Goal: Find specific page/section: Find specific page/section

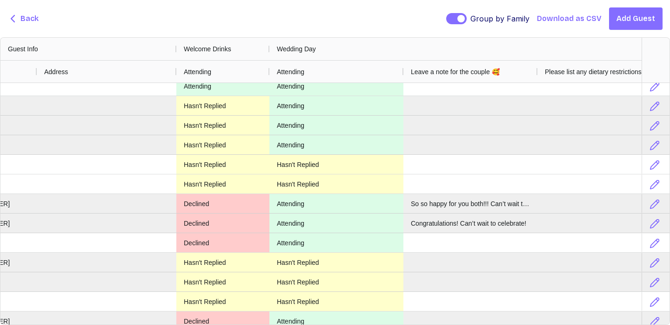
drag, startPoint x: 547, startPoint y: 51, endPoint x: 670, endPoint y: 56, distance: 123.0
click at [670, 56] on div "Guest Info Welcome Drinks Wedding Day Coffee with The [PERSON_NAME] Email Phone…" at bounding box center [335, 180] width 670 height 287
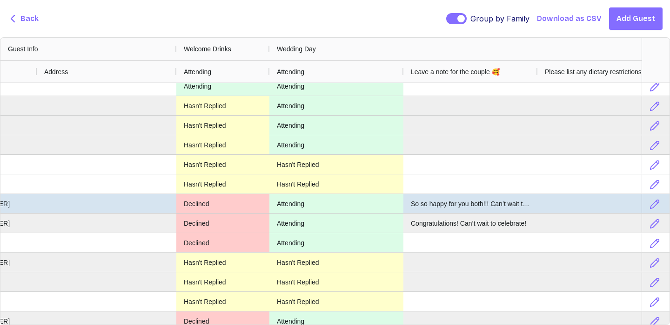
click at [420, 208] on div "So so happy for you both!!! Can’t wait to celebrate you!!" at bounding box center [471, 203] width 134 height 19
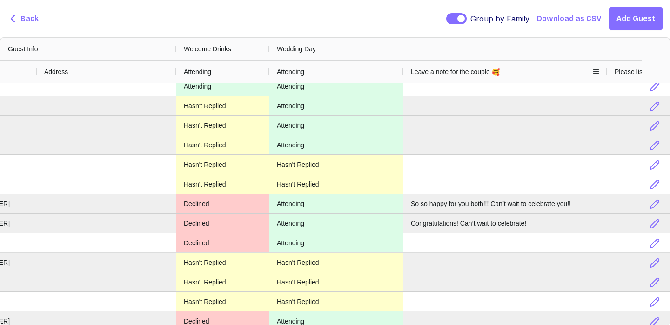
drag, startPoint x: 535, startPoint y: 71, endPoint x: 605, endPoint y: 68, distance: 69.5
click at [606, 68] on div at bounding box center [608, 72] width 4 height 22
click at [596, 69] on span at bounding box center [595, 71] width 7 height 7
click at [572, 43] on div "Wedding Day" at bounding box center [506, 49] width 472 height 22
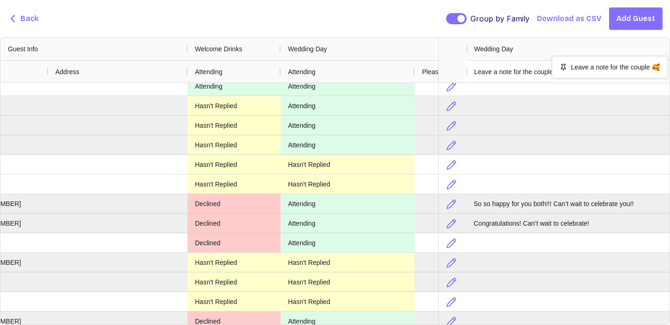
drag, startPoint x: 596, startPoint y: 72, endPoint x: 603, endPoint y: 60, distance: 14.2
click at [390, 22] on div "Back Group by Family Group by Family Download as CSV Add Guest" at bounding box center [335, 18] width 670 height 37
drag, startPoint x: 660, startPoint y: 69, endPoint x: 522, endPoint y: 49, distance: 139.2
click at [26, 15] on span "Back" at bounding box center [29, 18] width 18 height 11
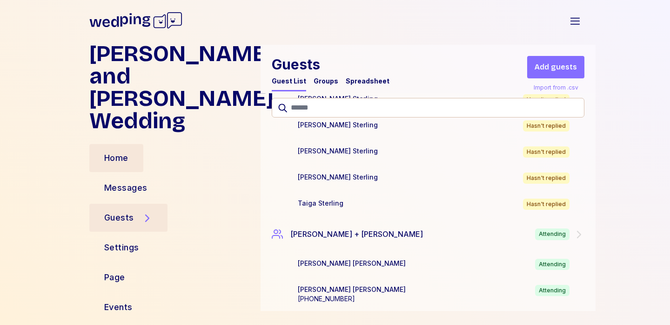
click at [119, 152] on div "Home" at bounding box center [116, 157] width 24 height 13
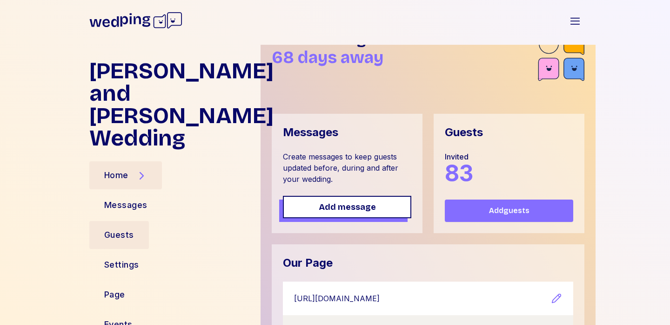
click at [121, 228] on div "Guests" at bounding box center [119, 234] width 30 height 13
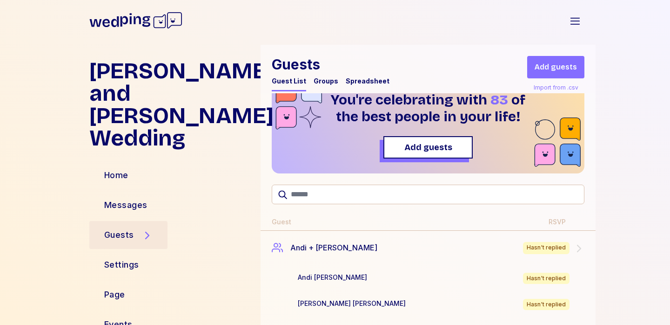
click at [360, 81] on div "Spreadsheet" at bounding box center [368, 80] width 44 height 9
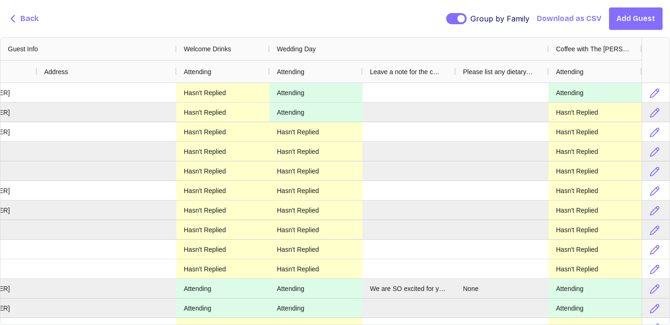
click at [21, 22] on span "Back" at bounding box center [29, 18] width 18 height 11
